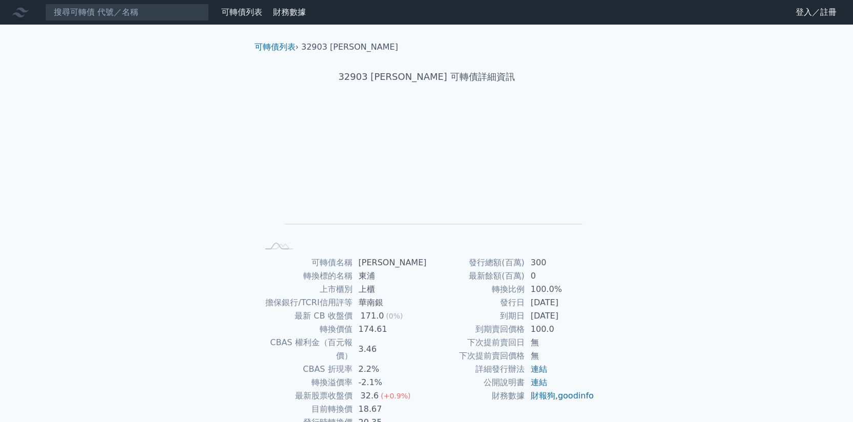
scroll to position [52, 0]
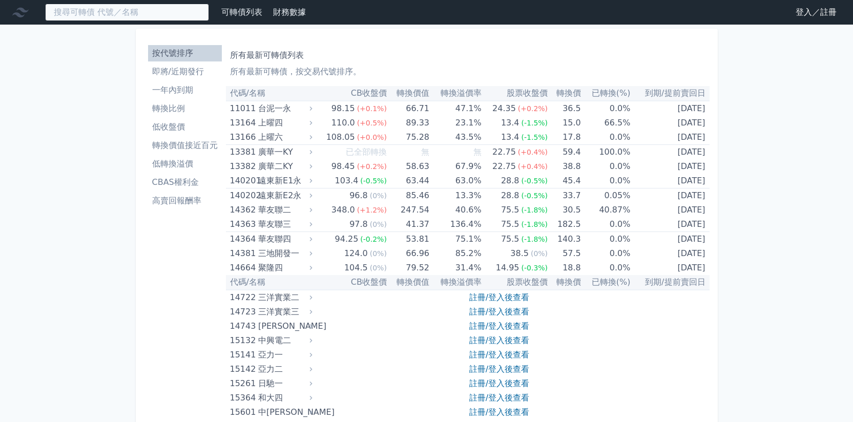
click at [145, 18] on input at bounding box center [127, 12] width 164 height 17
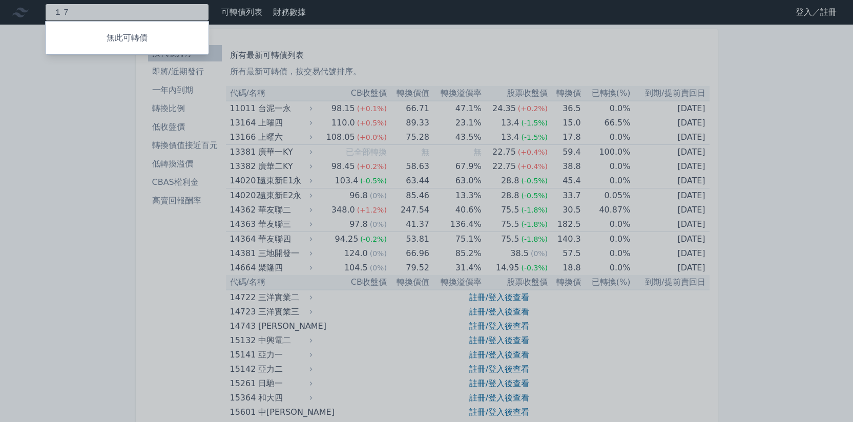
type input "１"
type input "17863"
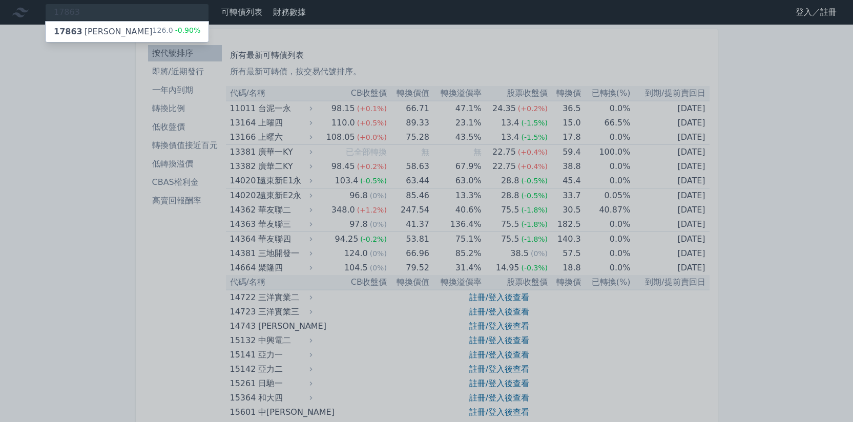
click at [114, 31] on div "17863 [PERSON_NAME]三 126.0 -0.90%" at bounding box center [127, 32] width 163 height 20
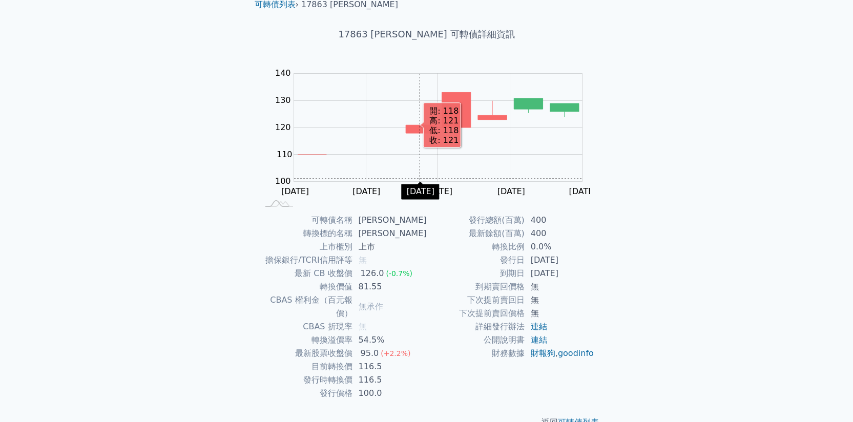
scroll to position [52, 0]
